Goal: Information Seeking & Learning: Learn about a topic

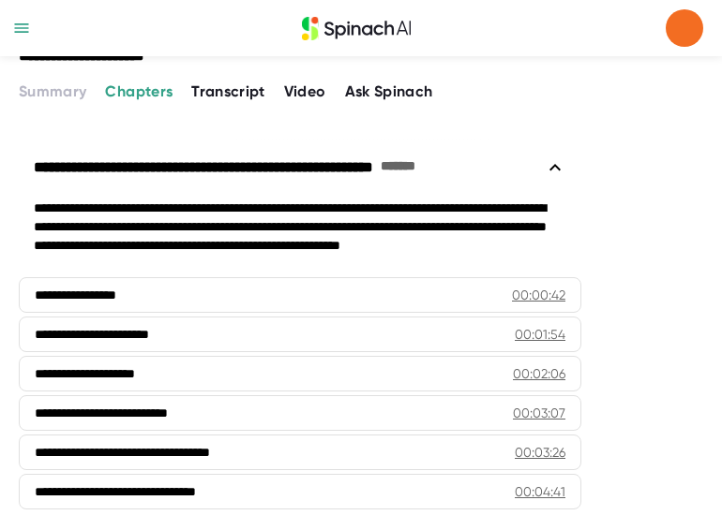
scroll to position [187, 0]
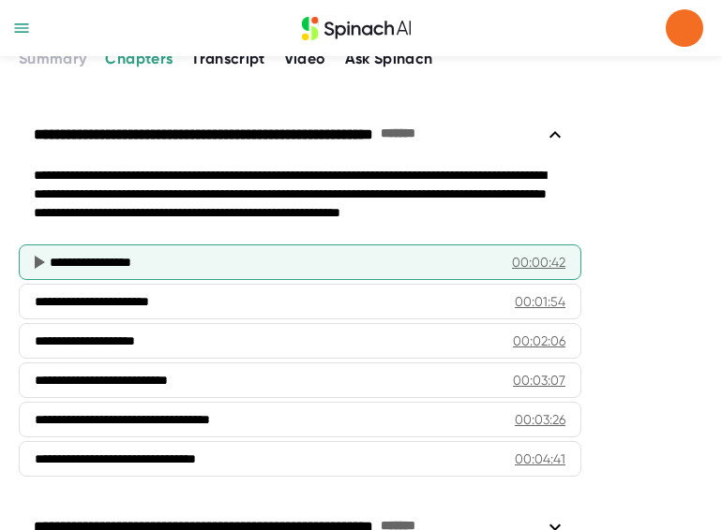
click at [551, 263] on div "00:00:42" at bounding box center [538, 262] width 53 height 19
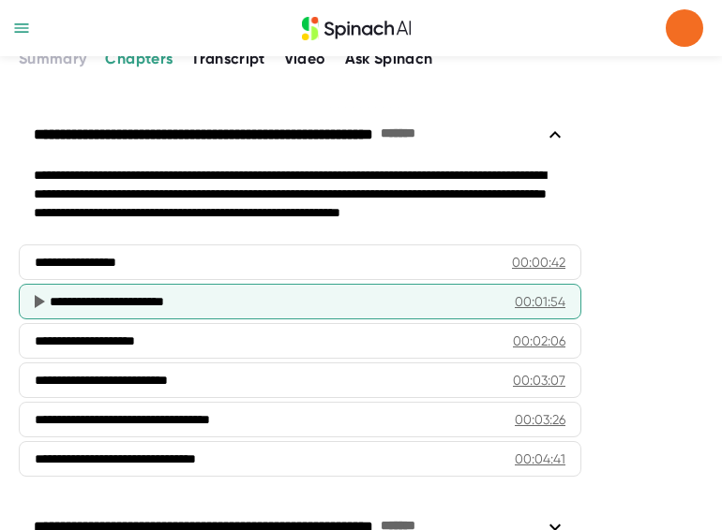
click at [546, 300] on div "00:01:54" at bounding box center [539, 301] width 51 height 19
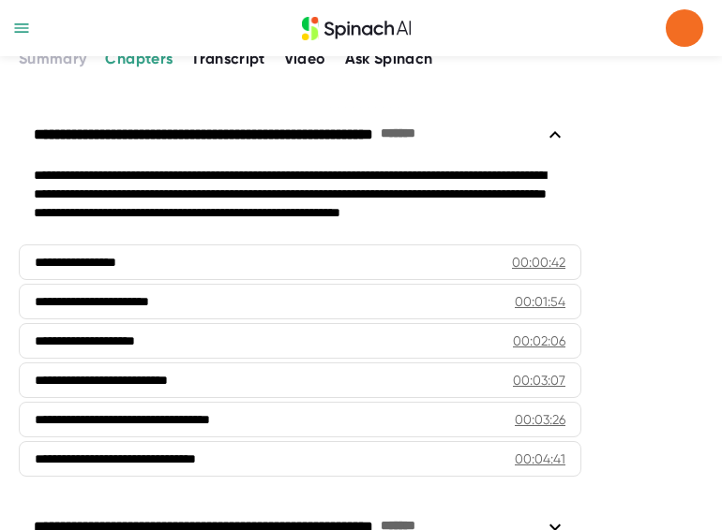
drag, startPoint x: 546, startPoint y: 300, endPoint x: 646, endPoint y: 268, distance: 104.3
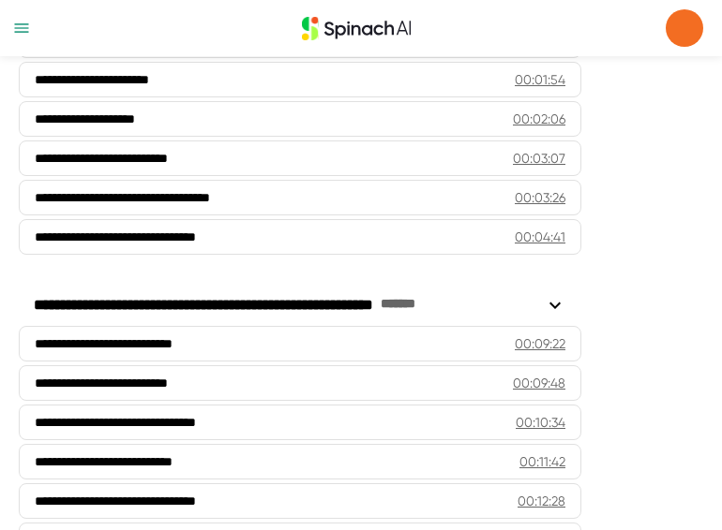
scroll to position [469, 0]
